Goal: Communication & Community: Answer question/provide support

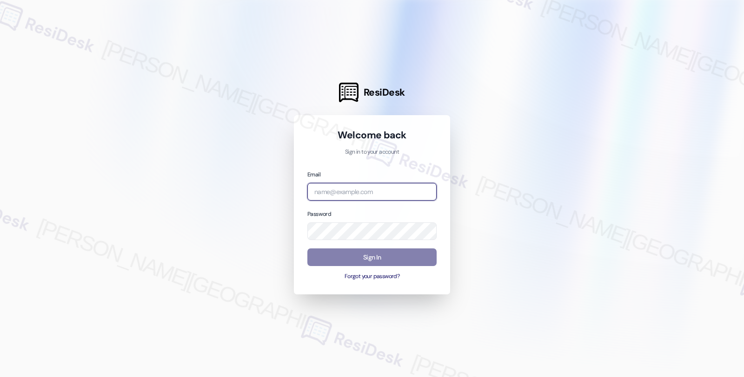
click at [361, 192] on input "email" at bounding box center [371, 192] width 129 height 18
type input "automated-surveys-orion_housing-fides.[PERSON_NAME]@orion_[DOMAIN_NAME]"
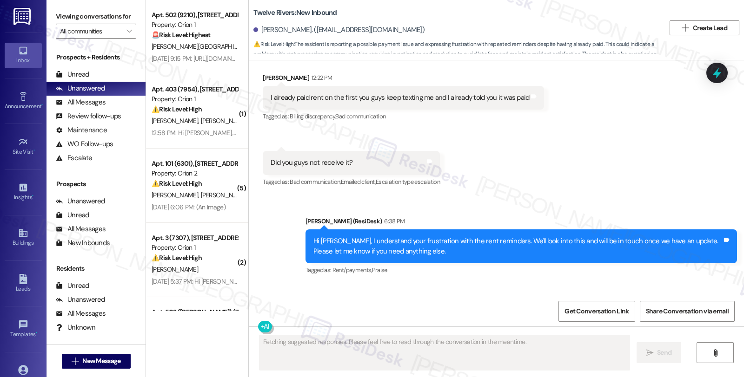
scroll to position [1079, 0]
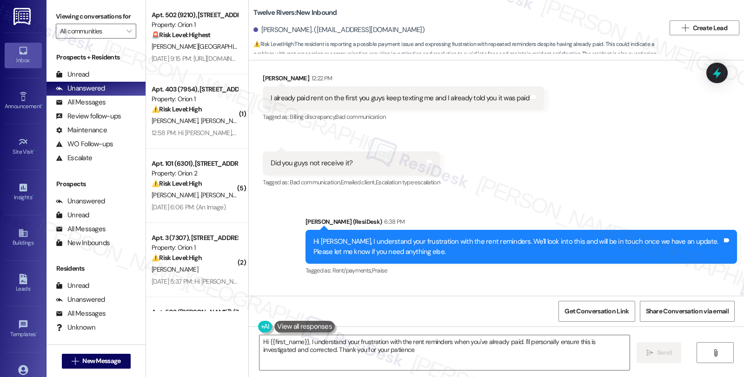
type textarea "Hi {{first_name}}, I understand your frustration with the rent reminders when y…"
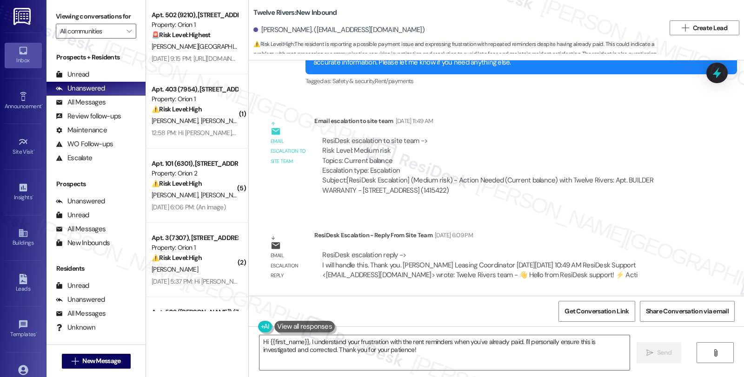
scroll to position [413, 0]
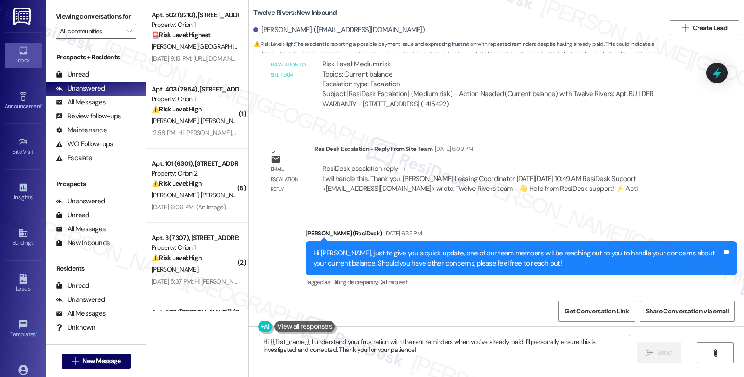
click at [723, 179] on div "Survey, sent via SMS Residesk Automated Survey [DATE] 12:18 PM Hi [PERSON_NAME]…" at bounding box center [496, 178] width 495 height 236
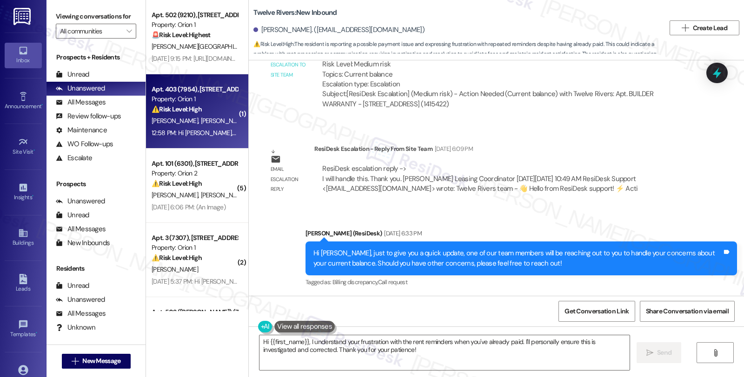
click at [224, 106] on div "⚠️ Risk Level: High The resident reports a malfunctioning gate latch that leave…" at bounding box center [195, 110] width 86 height 10
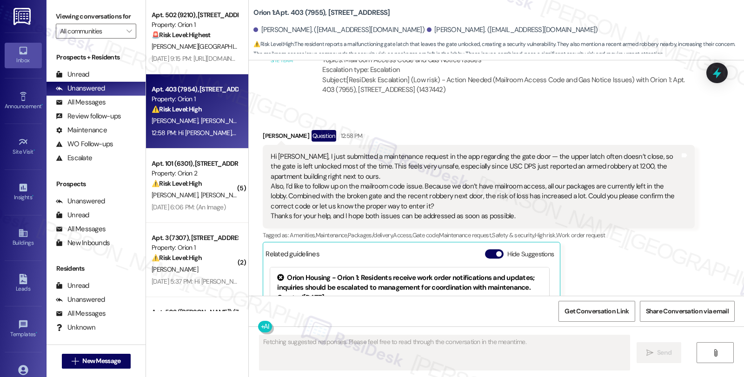
scroll to position [1263, 0]
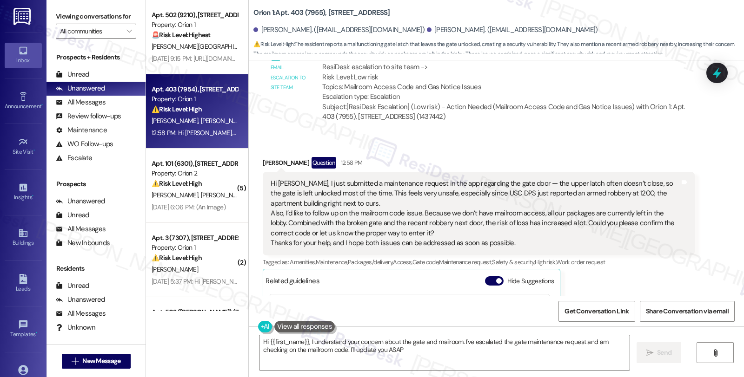
type textarea "Hi {{first_name}}, I understand your concern about the gate and mailroom. I've …"
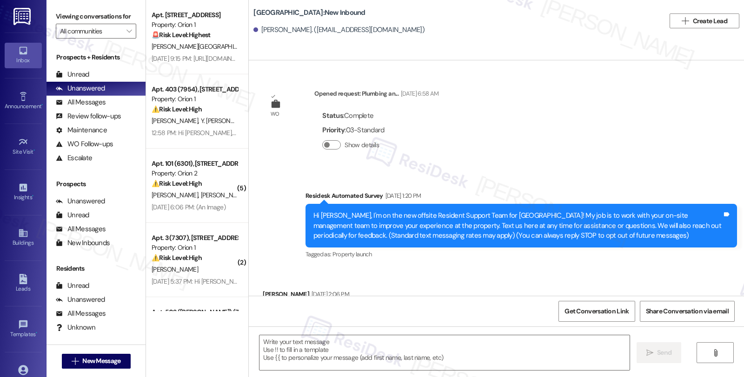
type textarea "Fetching suggested responses. Please feel free to read through the conversation…"
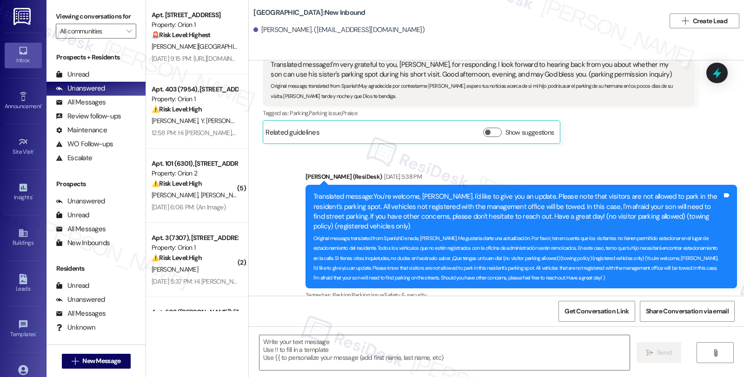
scroll to position [5074, 0]
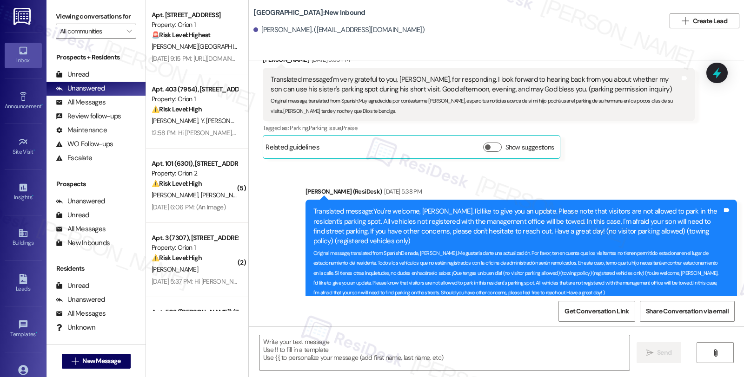
click at [625, 109] on div "Juanita Ramirez Jul 17, 2025 at 5:30 PM Translated message: I'm very grateful t…" at bounding box center [478, 107] width 431 height 104
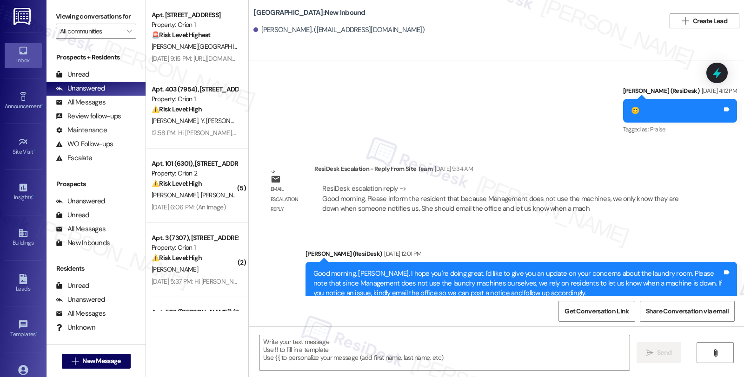
scroll to position [1583, 0]
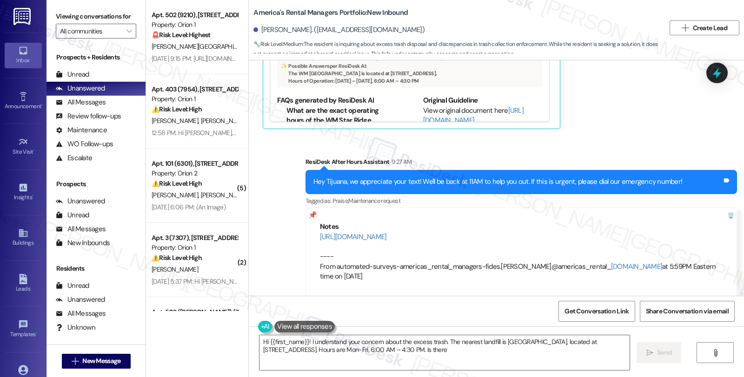
scroll to position [1718, 0]
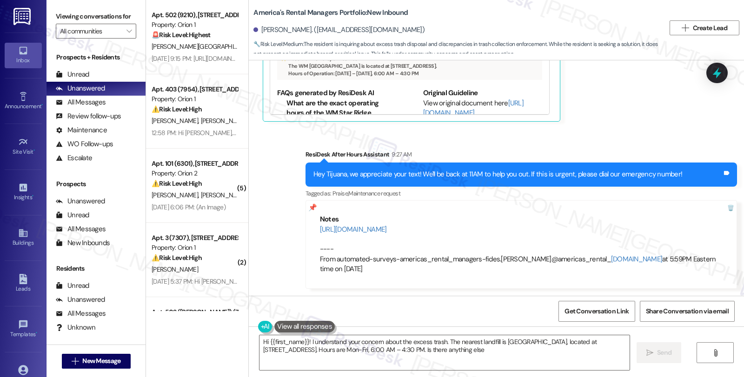
type textarea "Hi {{first_name}}! I understand your concern about the excess trash. The neares…"
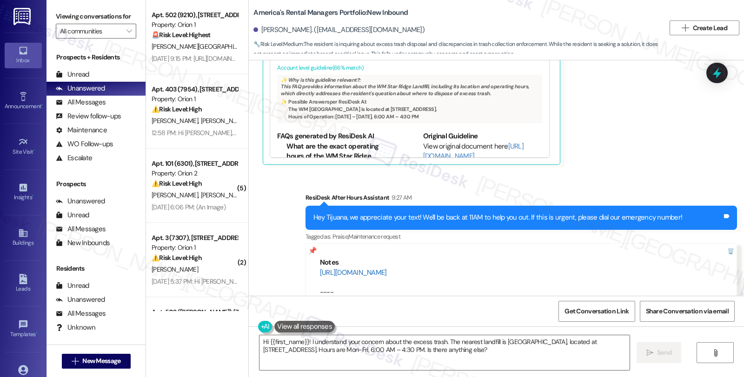
scroll to position [1563, 0]
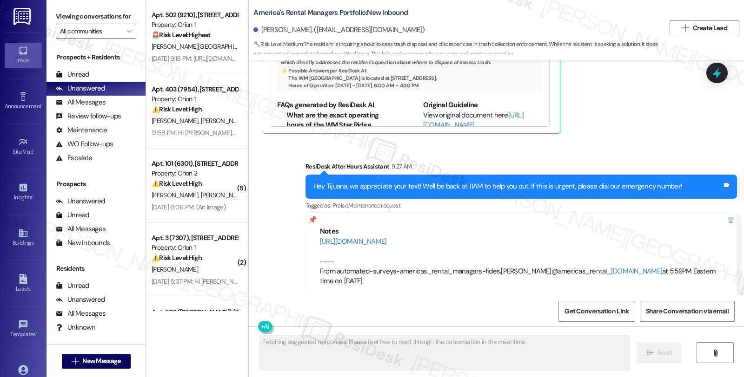
scroll to position [1718, 0]
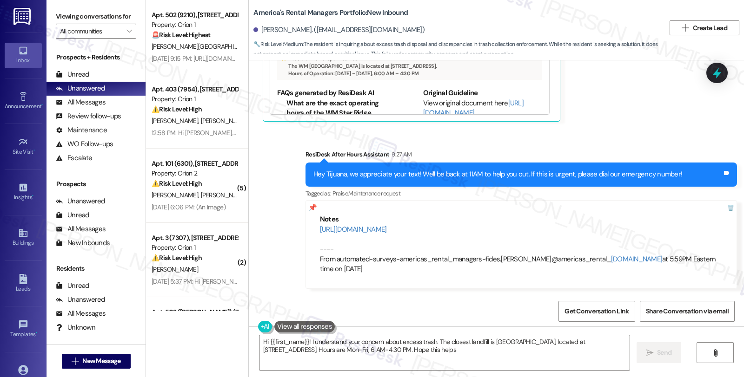
type textarea "Hi {{first_name}}! I understand your concern about excess trash. The closest la…"
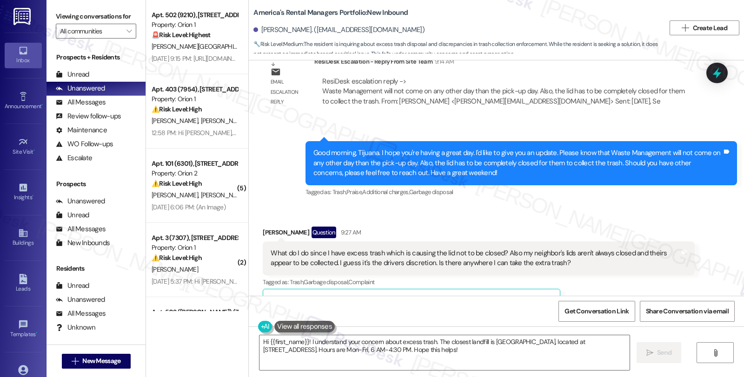
scroll to position [1357, 0]
